Goal: Task Accomplishment & Management: Use online tool/utility

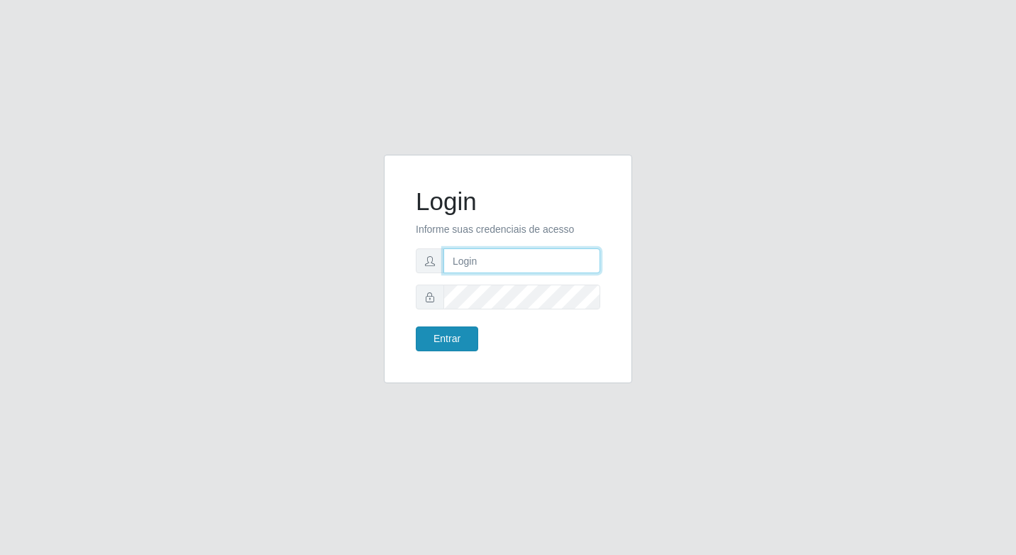
type input "elyda@quaresma"
click at [469, 336] on button "Entrar" at bounding box center [447, 338] width 62 height 25
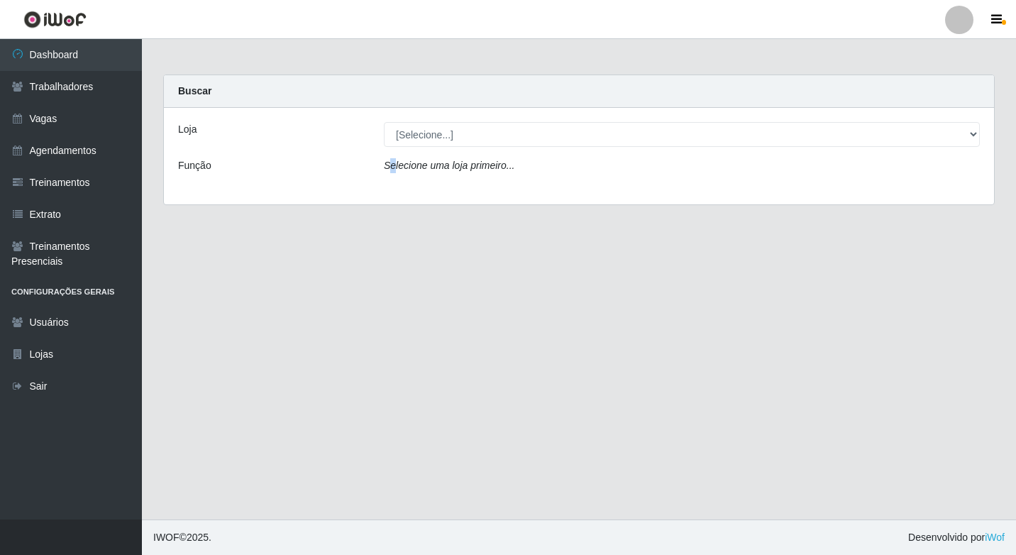
click at [392, 170] on icon "Selecione uma loja primeiro..." at bounding box center [449, 165] width 131 height 11
click at [223, 95] on div "Buscar" at bounding box center [579, 91] width 830 height 33
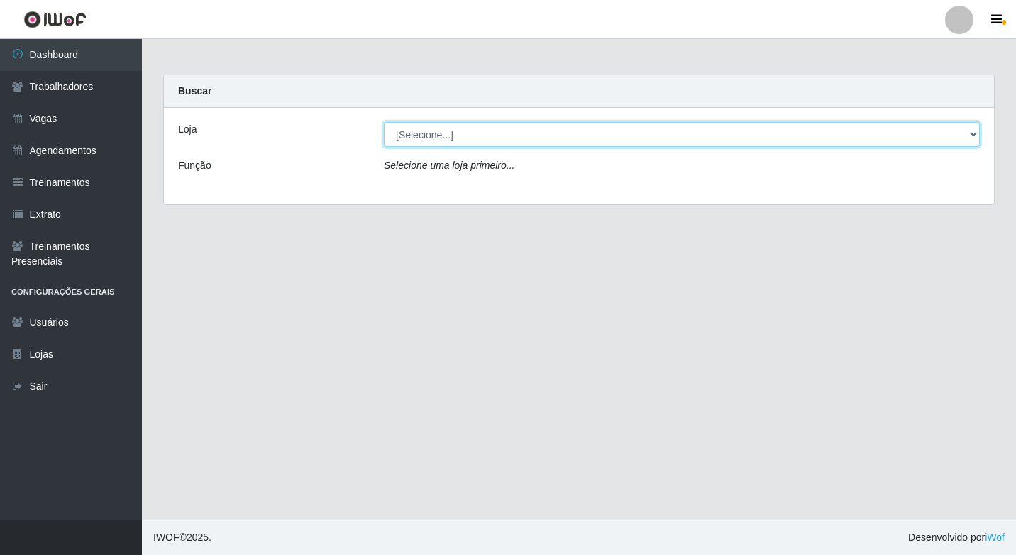
click at [465, 142] on select "[Selecione...] Super Quaresma Hortifruti" at bounding box center [682, 134] width 596 height 25
click at [384, 122] on select "[Selecione...] Super Quaresma Hortifruti" at bounding box center [682, 134] width 596 height 25
click at [557, 135] on select "[Selecione...] Super Quaresma Hortifruti" at bounding box center [682, 134] width 596 height 25
click at [384, 122] on select "[Selecione...] Super Quaresma Hortifruti" at bounding box center [682, 134] width 596 height 25
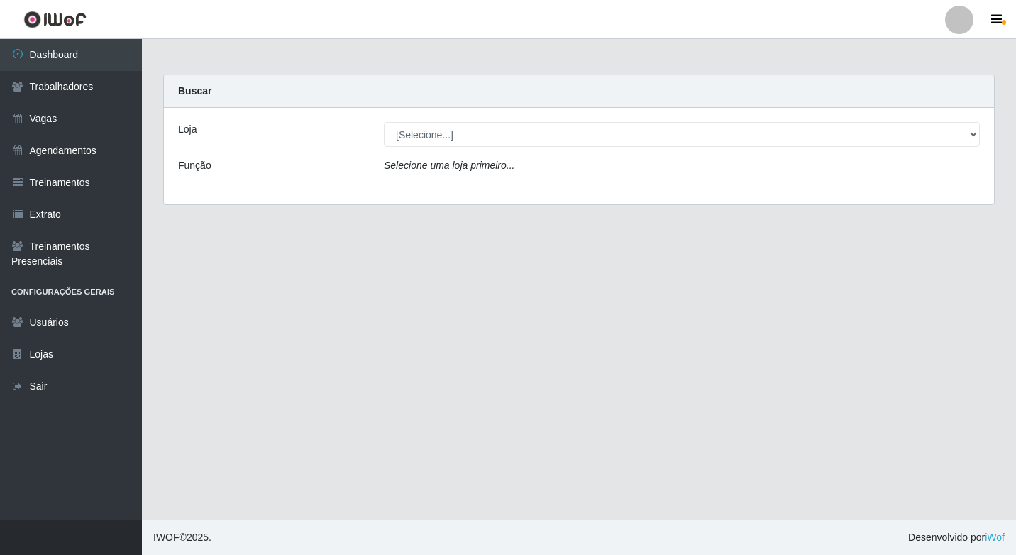
click at [484, 163] on icon "Selecione uma loja primeiro..." at bounding box center [449, 165] width 131 height 11
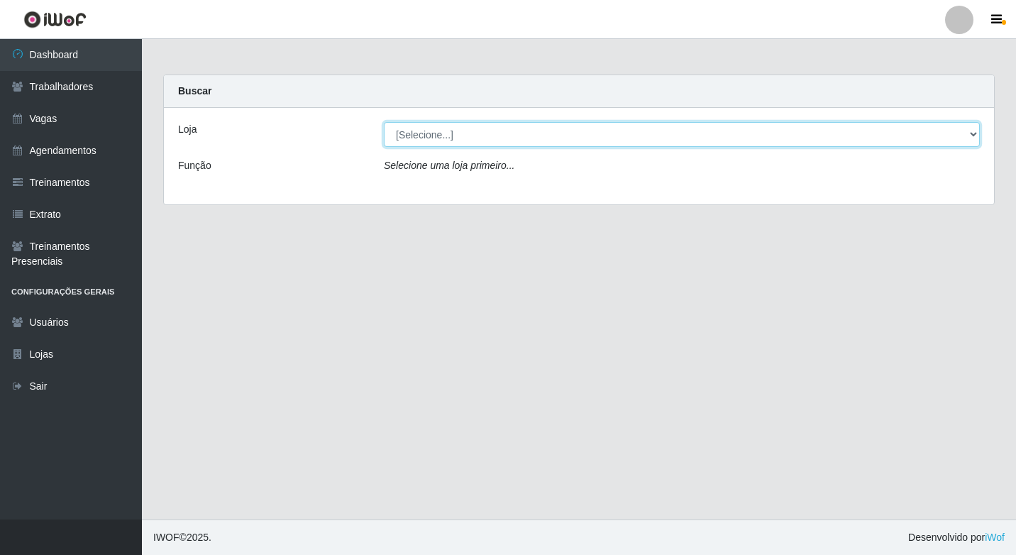
click at [480, 137] on select "[Selecione...] Super Quaresma Hortifruti" at bounding box center [682, 134] width 596 height 25
select select "511"
click at [384, 122] on select "[Selecione...] Super Quaresma Hortifruti" at bounding box center [682, 134] width 596 height 25
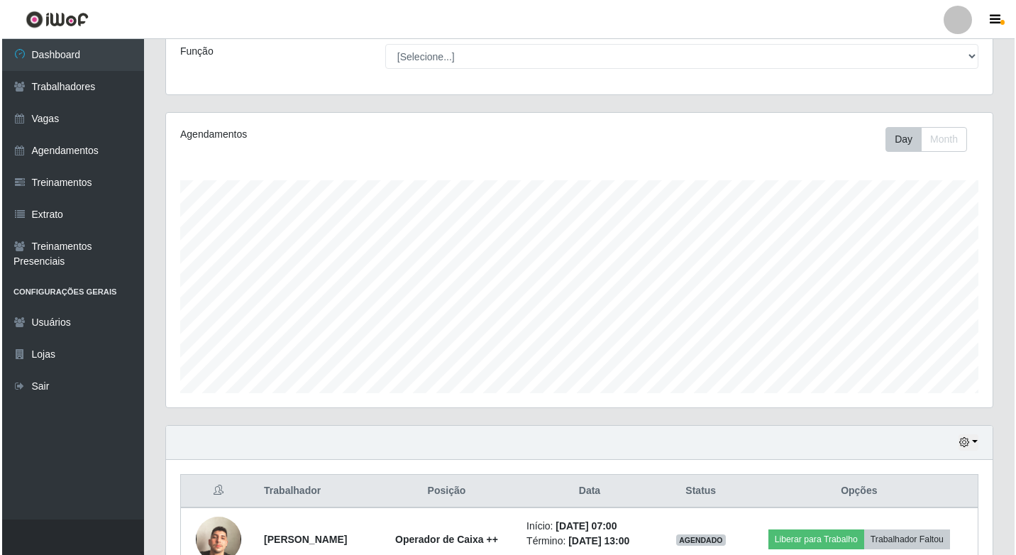
scroll to position [198, 0]
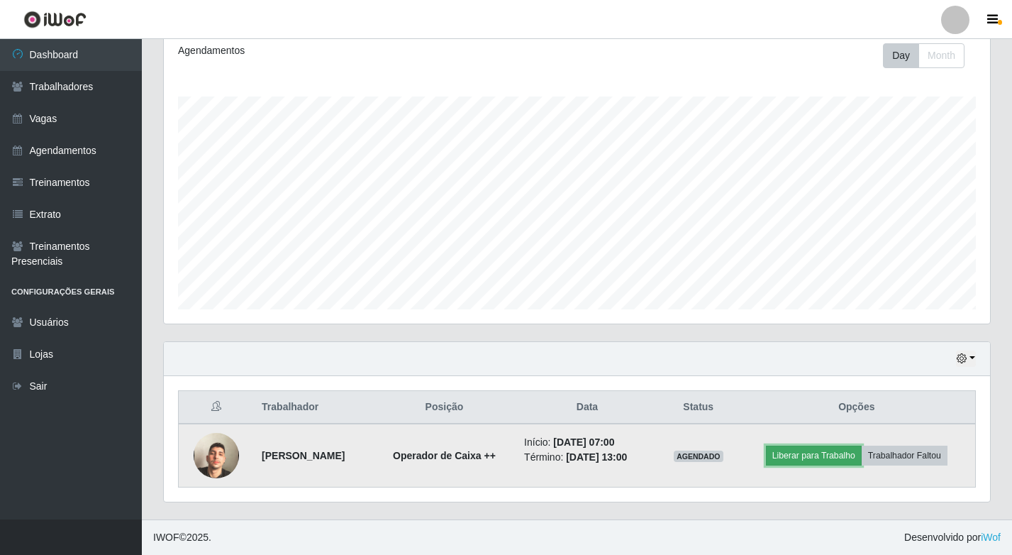
click at [804, 460] on button "Liberar para Trabalho" at bounding box center [814, 455] width 96 height 20
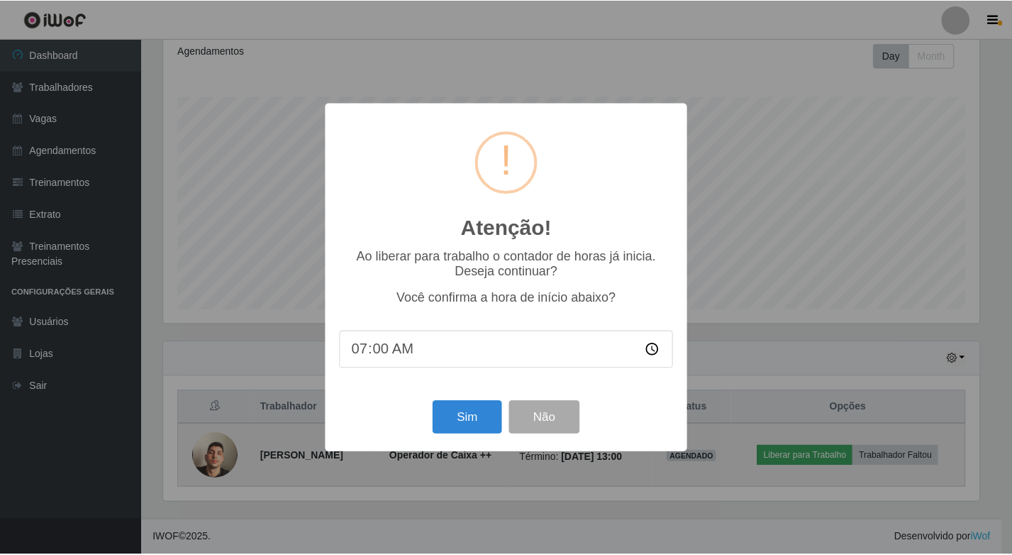
scroll to position [294, 819]
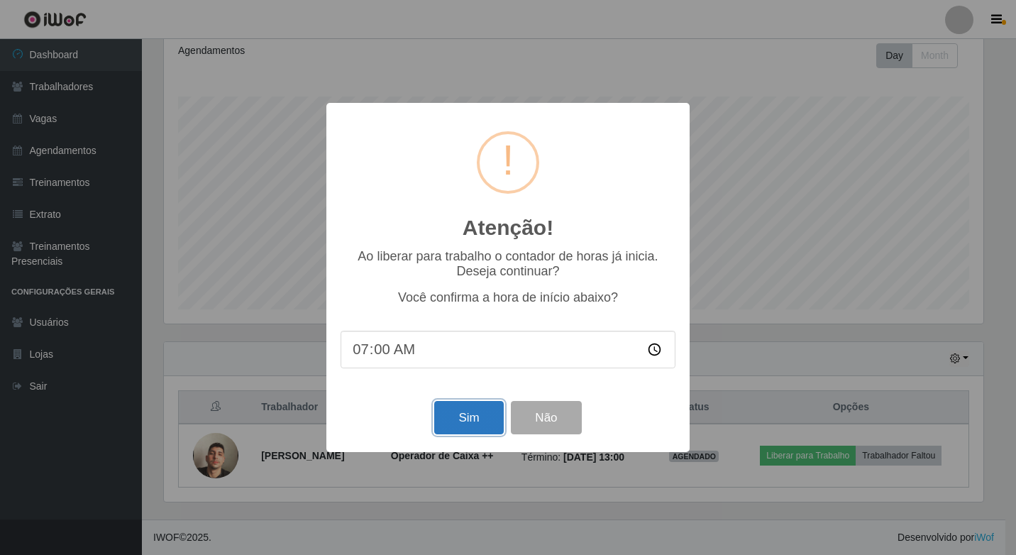
click at [458, 418] on button "Sim" at bounding box center [468, 417] width 69 height 33
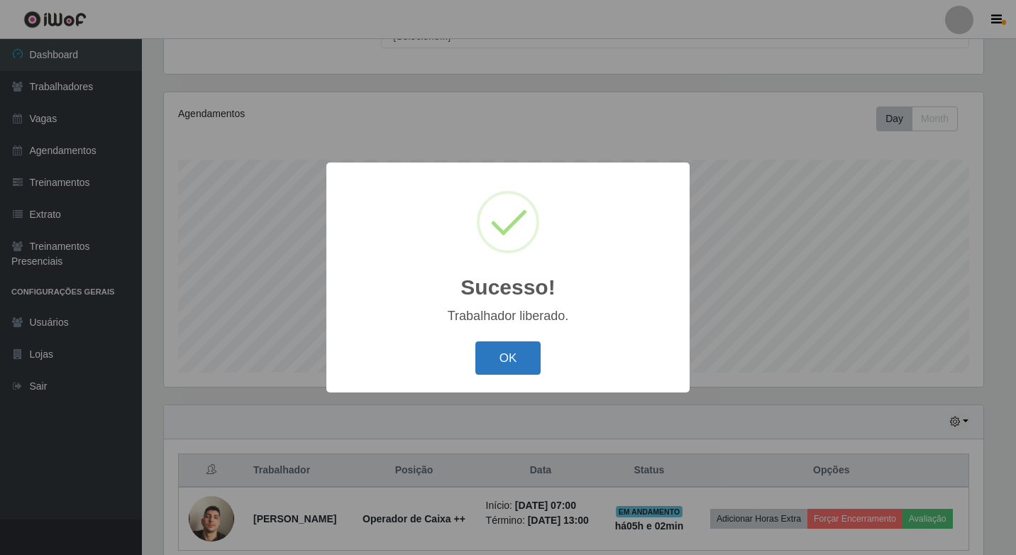
click at [509, 355] on button "OK" at bounding box center [508, 357] width 66 height 33
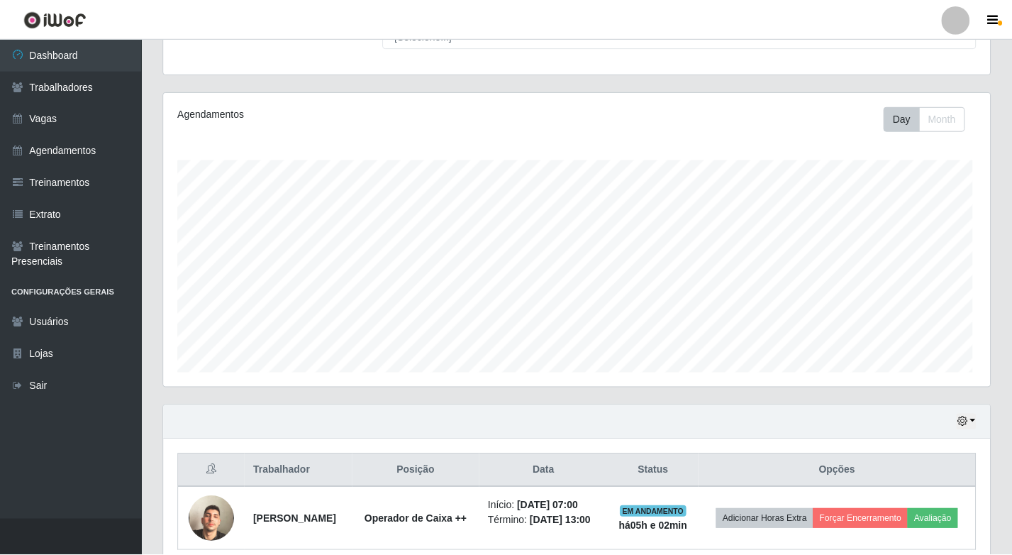
scroll to position [294, 826]
